Goal: Task Accomplishment & Management: Use online tool/utility

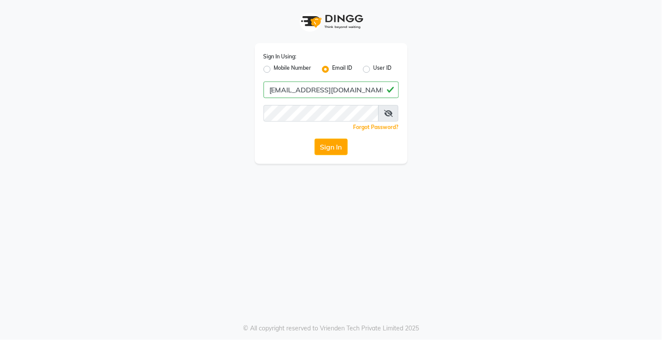
type input "[EMAIL_ADDRESS][DOMAIN_NAME]"
click at [322, 151] on button "Sign In" at bounding box center [331, 147] width 33 height 17
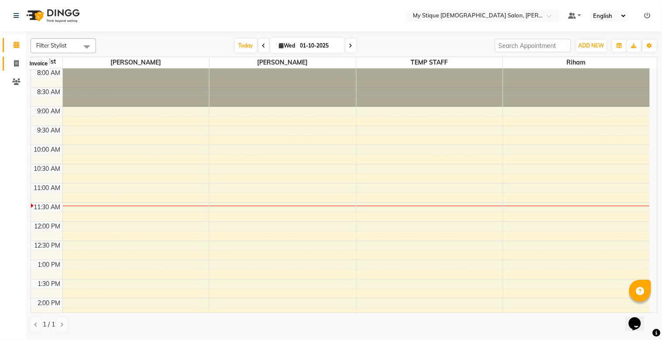
click at [21, 64] on span at bounding box center [16, 64] width 15 height 10
select select "service"
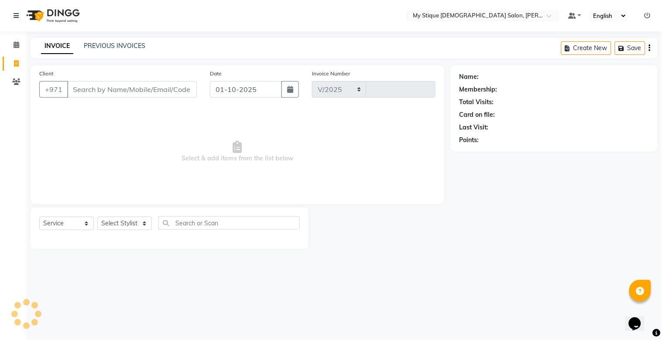
select select "7457"
type input "1143"
click at [127, 93] on input "Client" at bounding box center [132, 89] width 130 height 17
type input "fazara"
click at [601, 195] on div "Name: Membership: Total Visits: Card on file: Last Visit: Points:" at bounding box center [557, 157] width 213 height 184
